Goal: Use online tool/utility: Use online tool/utility

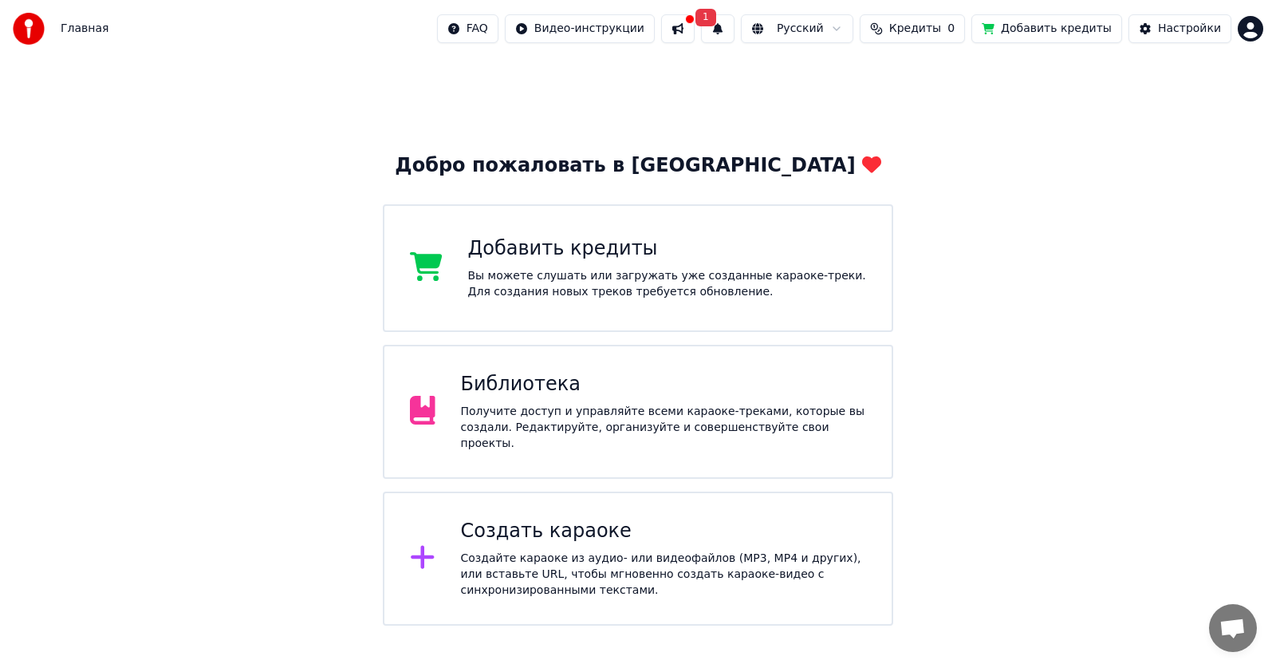
click at [546, 529] on div "Создать караоке" at bounding box center [664, 531] width 406 height 26
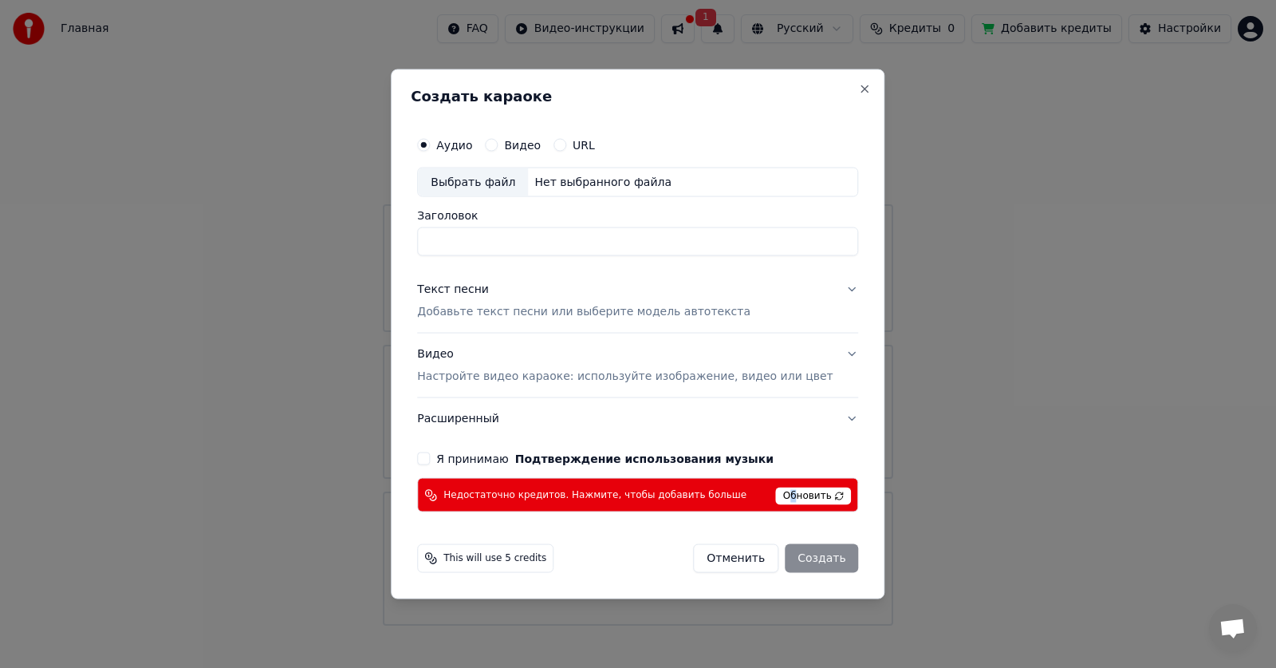
click at [776, 492] on span "Обновить" at bounding box center [814, 496] width 76 height 18
click at [780, 488] on span "Обновить" at bounding box center [814, 496] width 76 height 18
click at [512, 177] on div "Выбрать файл" at bounding box center [473, 181] width 110 height 29
type input "**********"
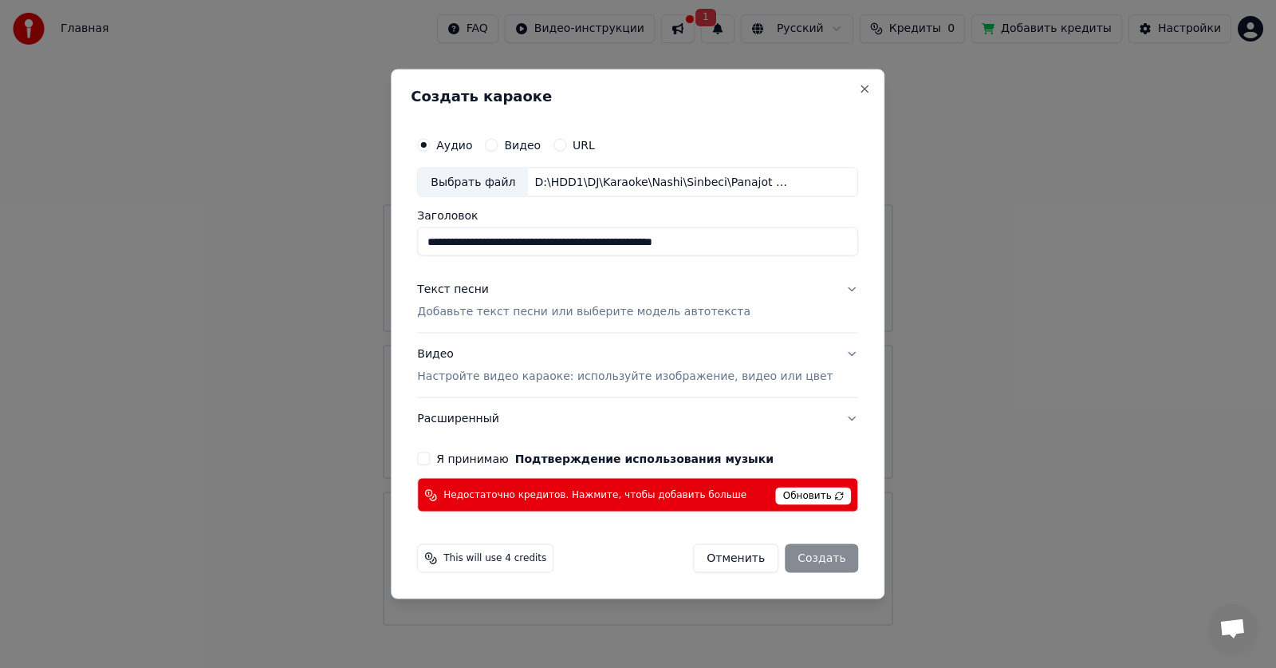
click at [515, 321] on button "Текст песни Добавьте текст песни или выберите модель автотекста" at bounding box center [637, 301] width 441 height 64
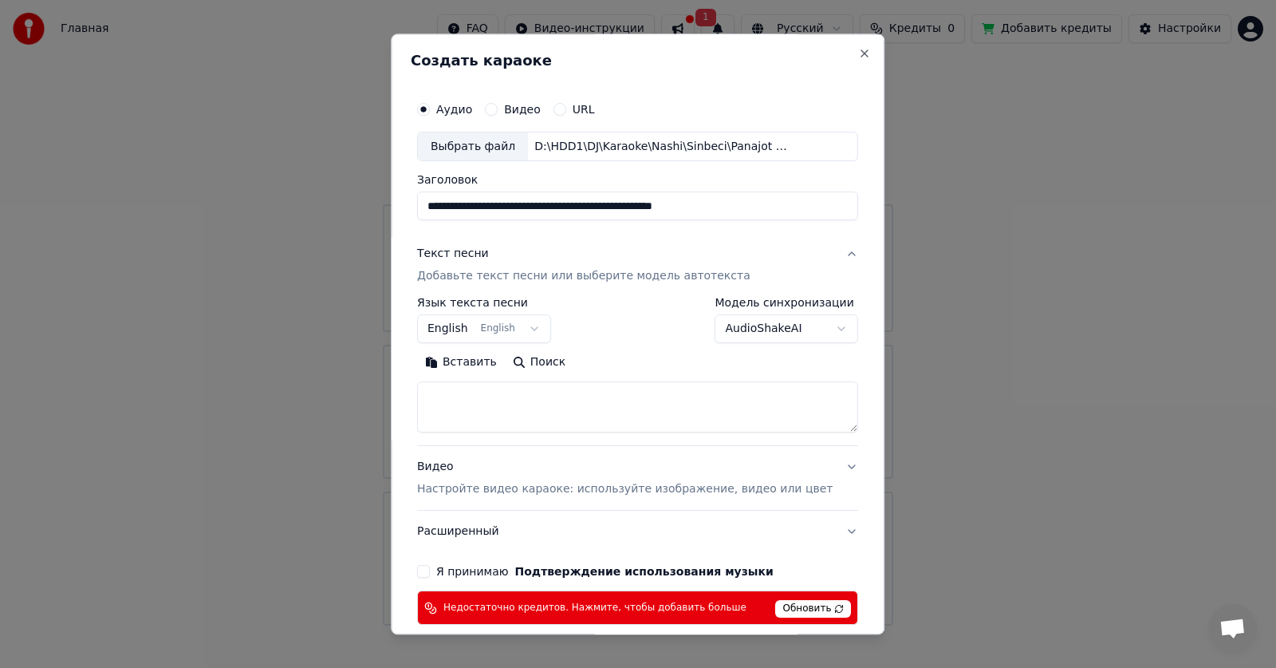
click at [544, 331] on button "English English" at bounding box center [484, 329] width 134 height 29
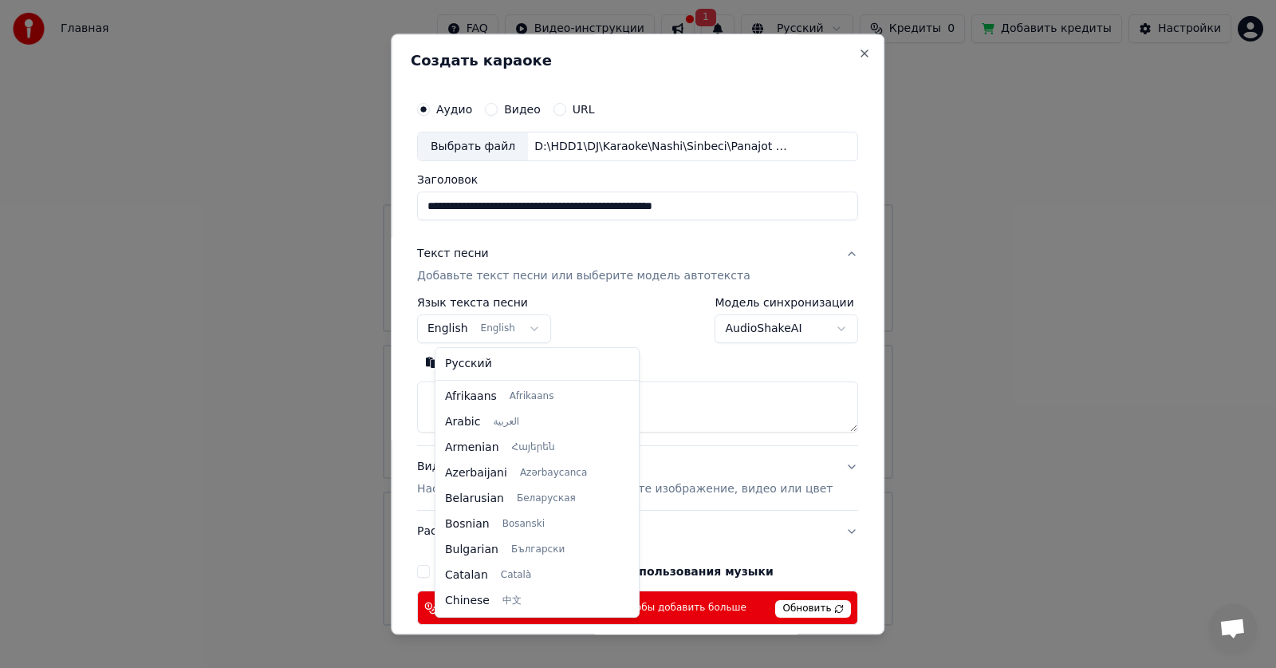
scroll to position [128, 0]
select select "**"
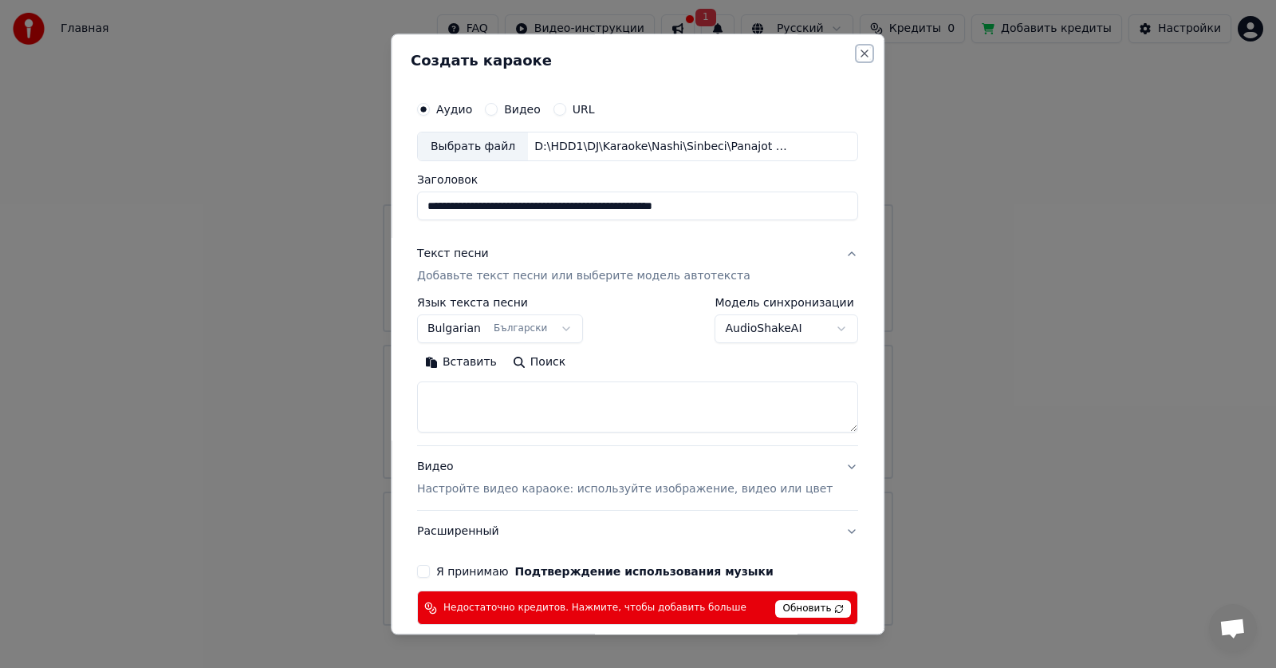
click at [859, 54] on button "Close" at bounding box center [865, 53] width 13 height 13
select select
